Goal: Transaction & Acquisition: Purchase product/service

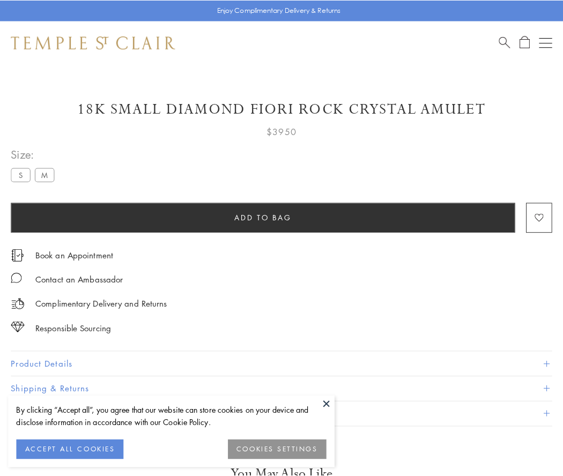
scroll to position [54, 0]
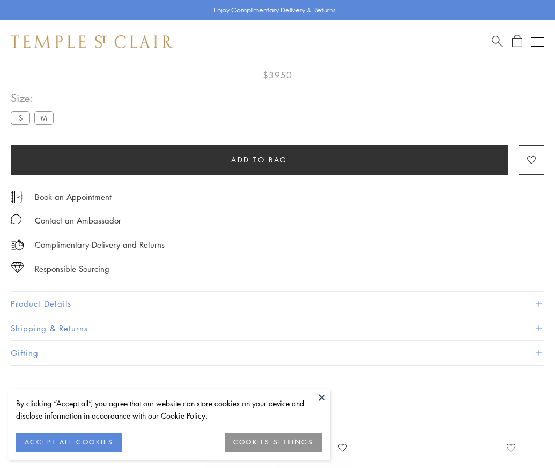
click at [259, 159] on span "Add to bag" at bounding box center [259, 160] width 56 height 12
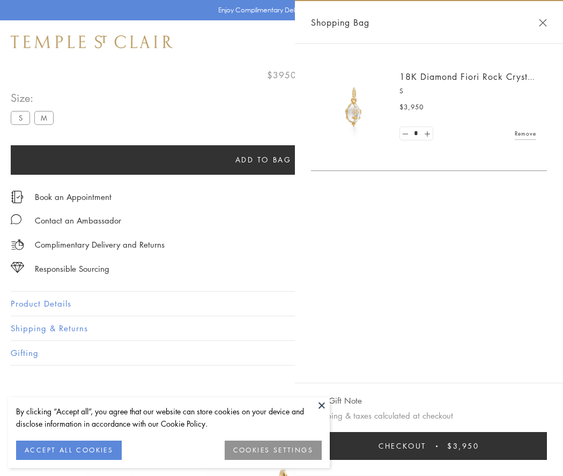
click at [426, 446] on span "Checkout" at bounding box center [403, 446] width 48 height 12
